Goal: Navigation & Orientation: Understand site structure

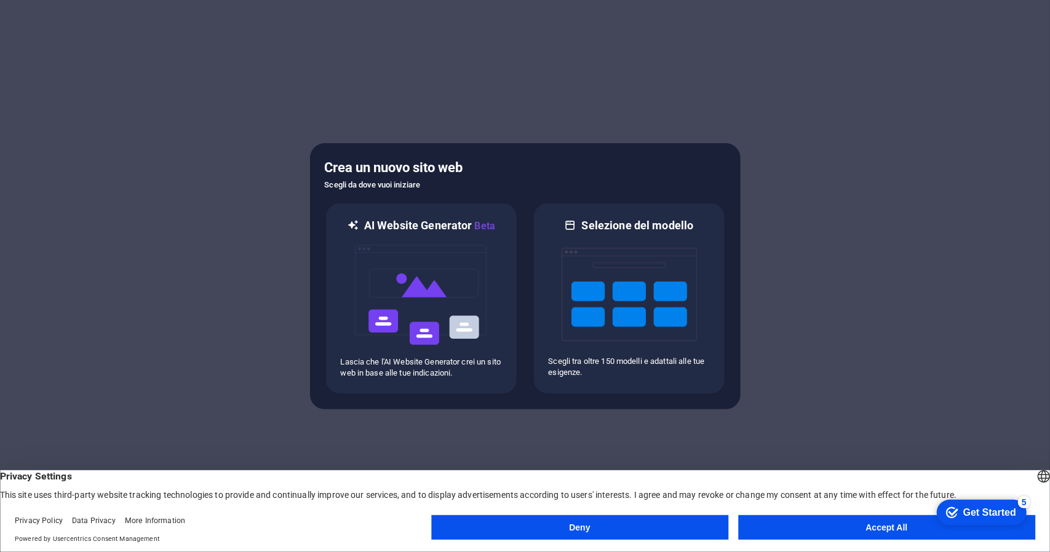
click at [694, 115] on div at bounding box center [525, 276] width 1050 height 552
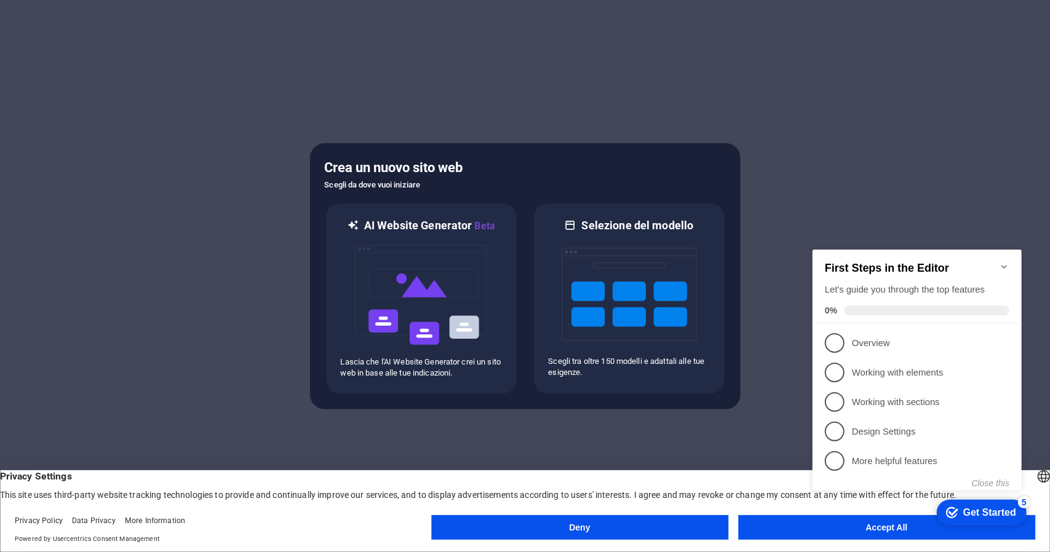
click at [827, 532] on appcues-checklist "Contextual help checklist present on screen" at bounding box center [919, 382] width 224 height 301
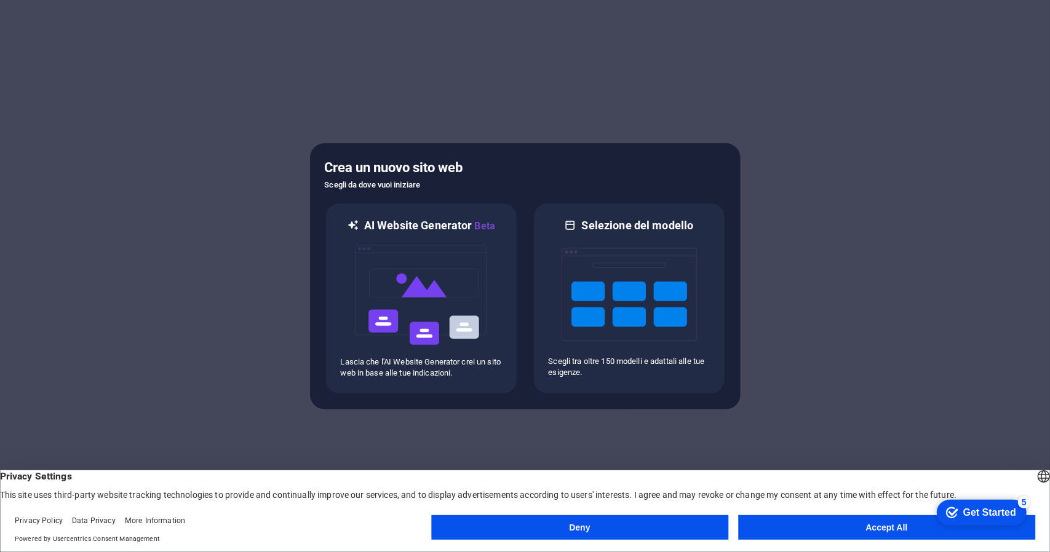
click at [786, 342] on div at bounding box center [525, 276] width 1050 height 552
click at [787, 526] on button "Accept All" at bounding box center [886, 527] width 297 height 25
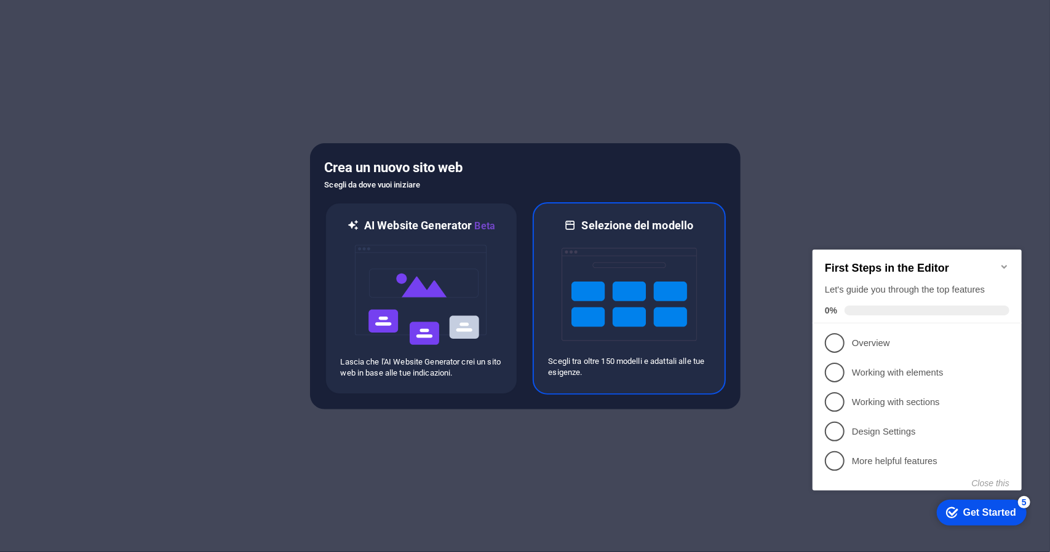
click at [670, 265] on img at bounding box center [628, 294] width 135 height 123
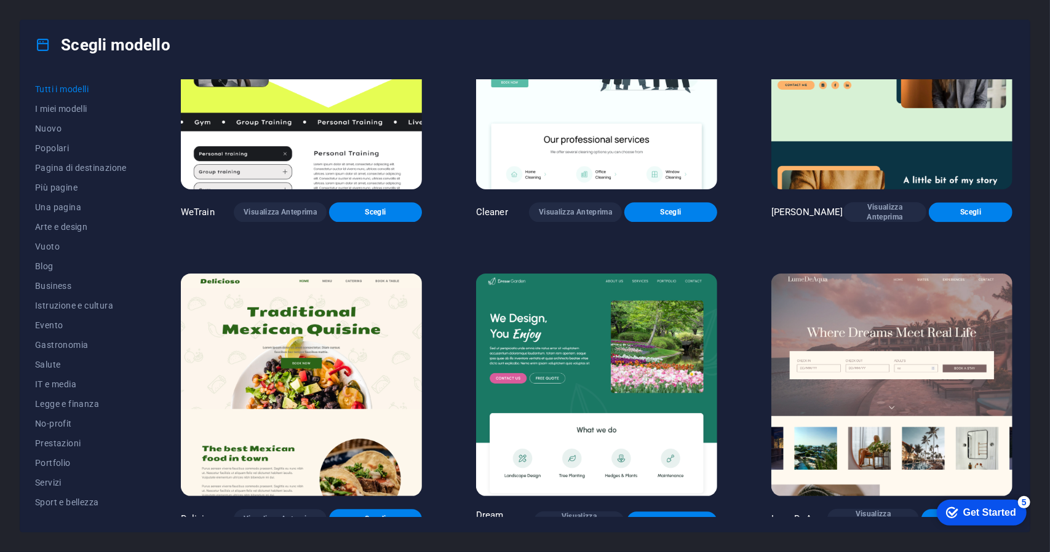
scroll to position [1967, 0]
